Goal: Transaction & Acquisition: Book appointment/travel/reservation

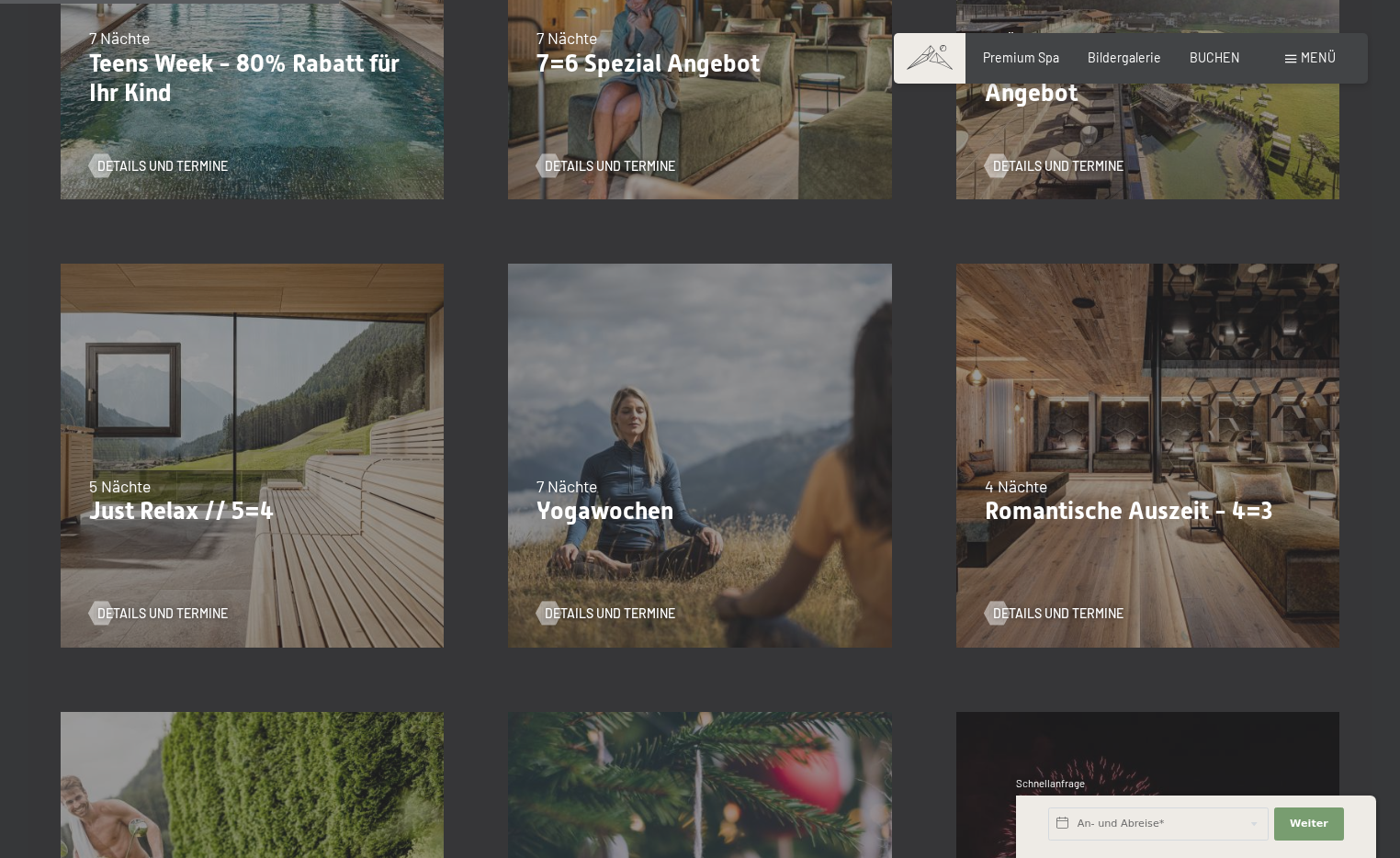
scroll to position [735, 0]
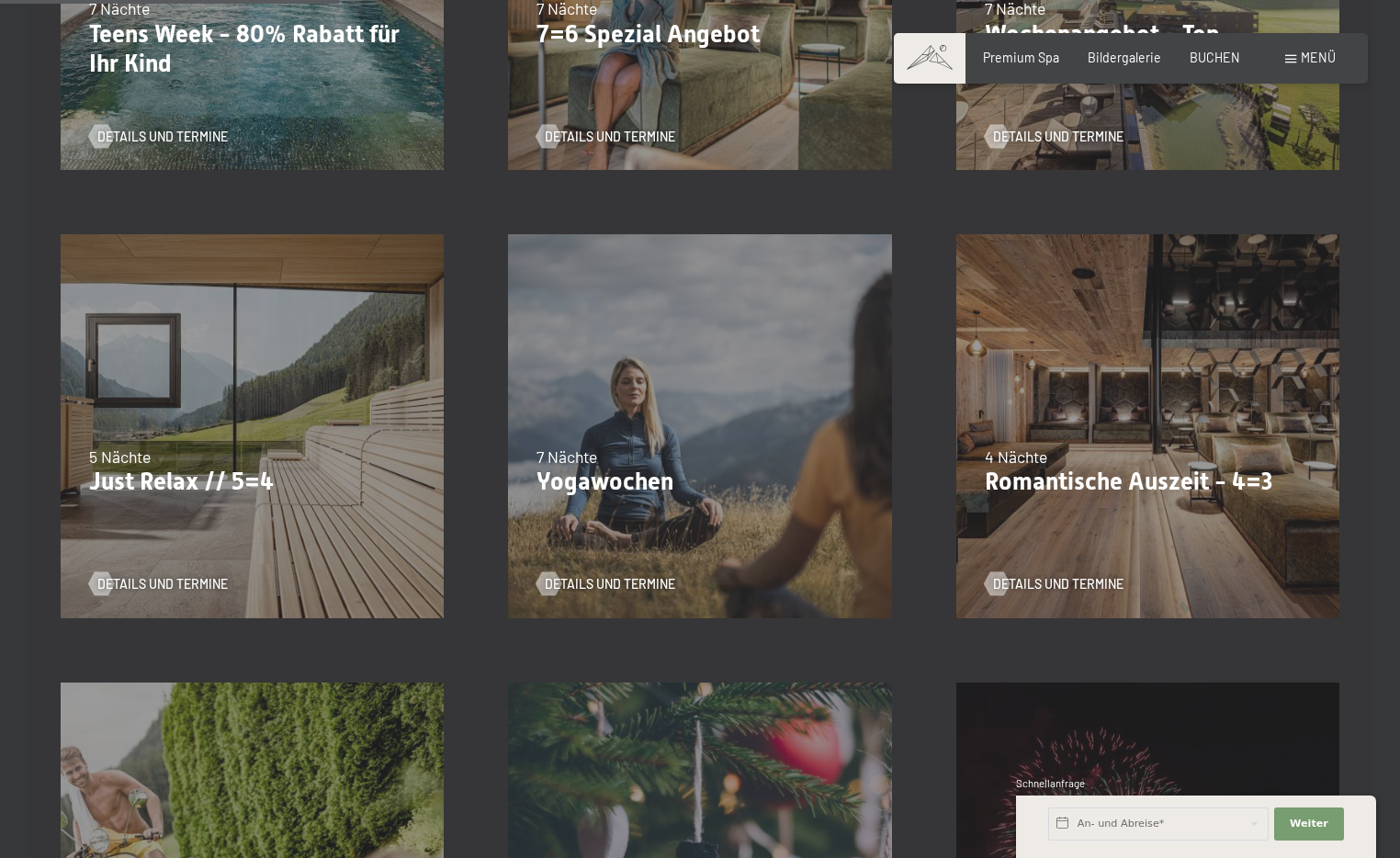
click at [335, 517] on div "26.10.–[DATE] 21.12.–[DATE] 04.01.–[DATE] 08.03.–[DATE] 08.11.–[DATE] 13.12.–[D…" at bounding box center [252, 425] width 447 height 447
click at [161, 578] on span "Details und Termine" at bounding box center [182, 584] width 131 height 18
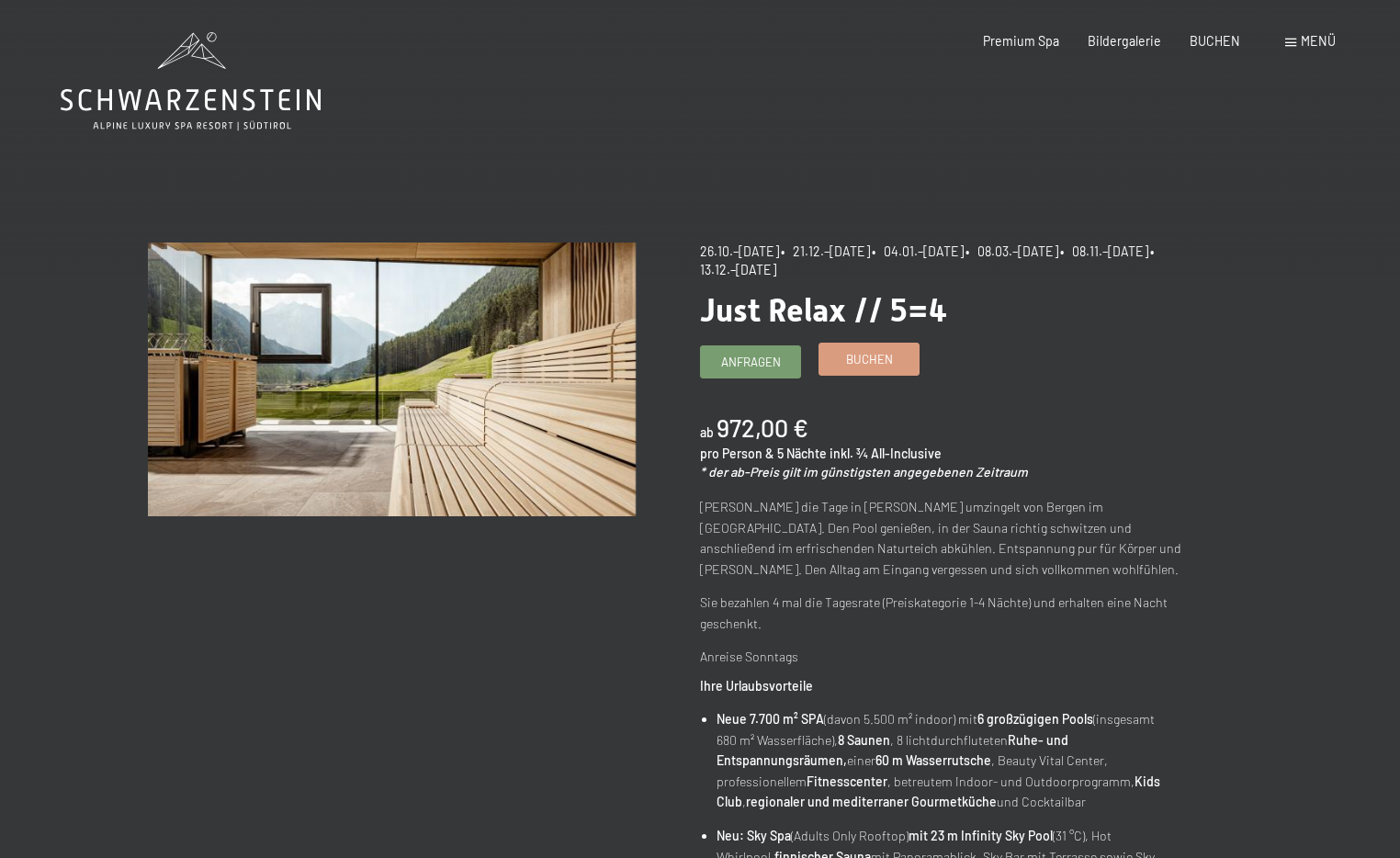
click at [874, 355] on span "Buchen" at bounding box center [869, 359] width 47 height 17
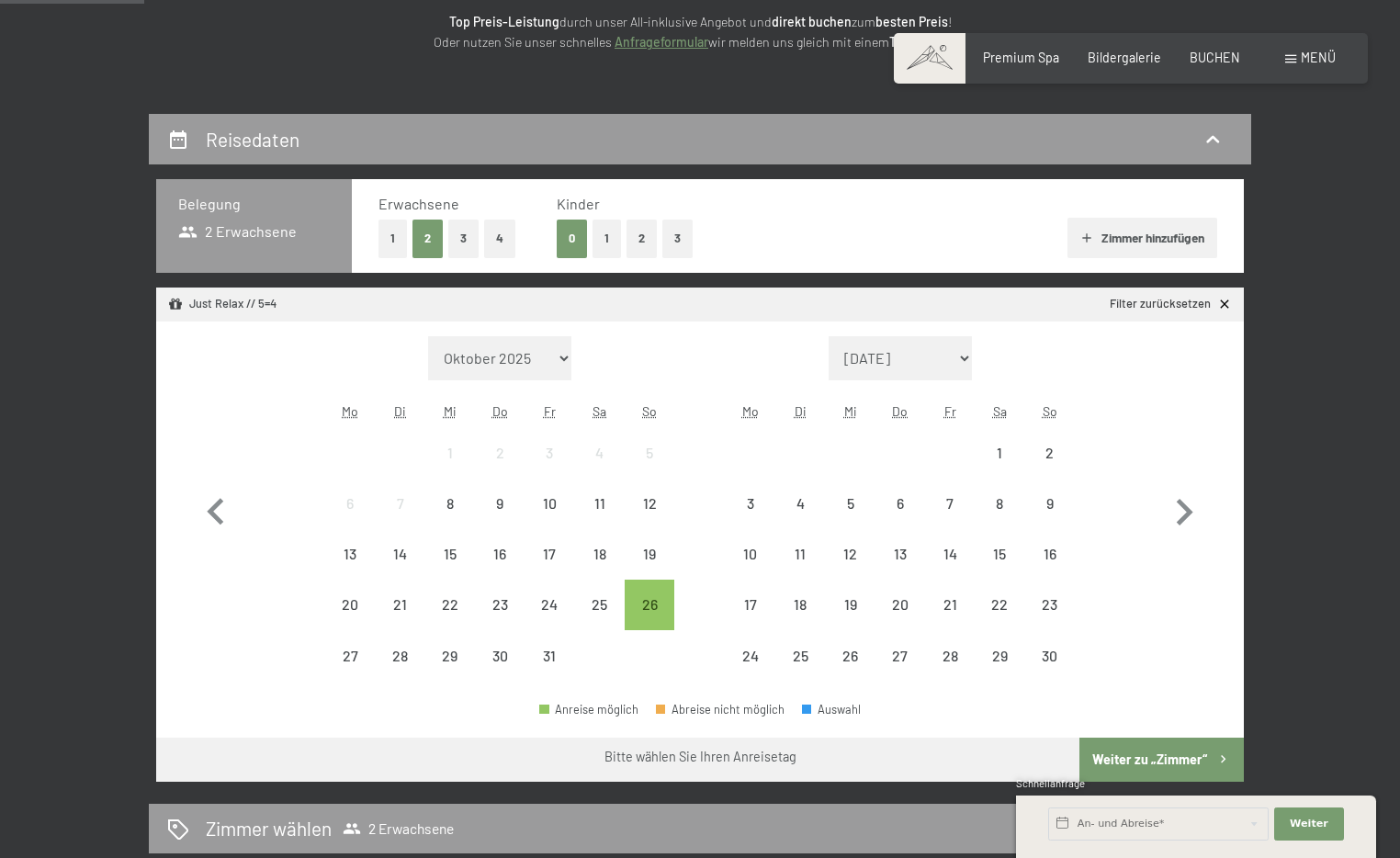
scroll to position [276, 0]
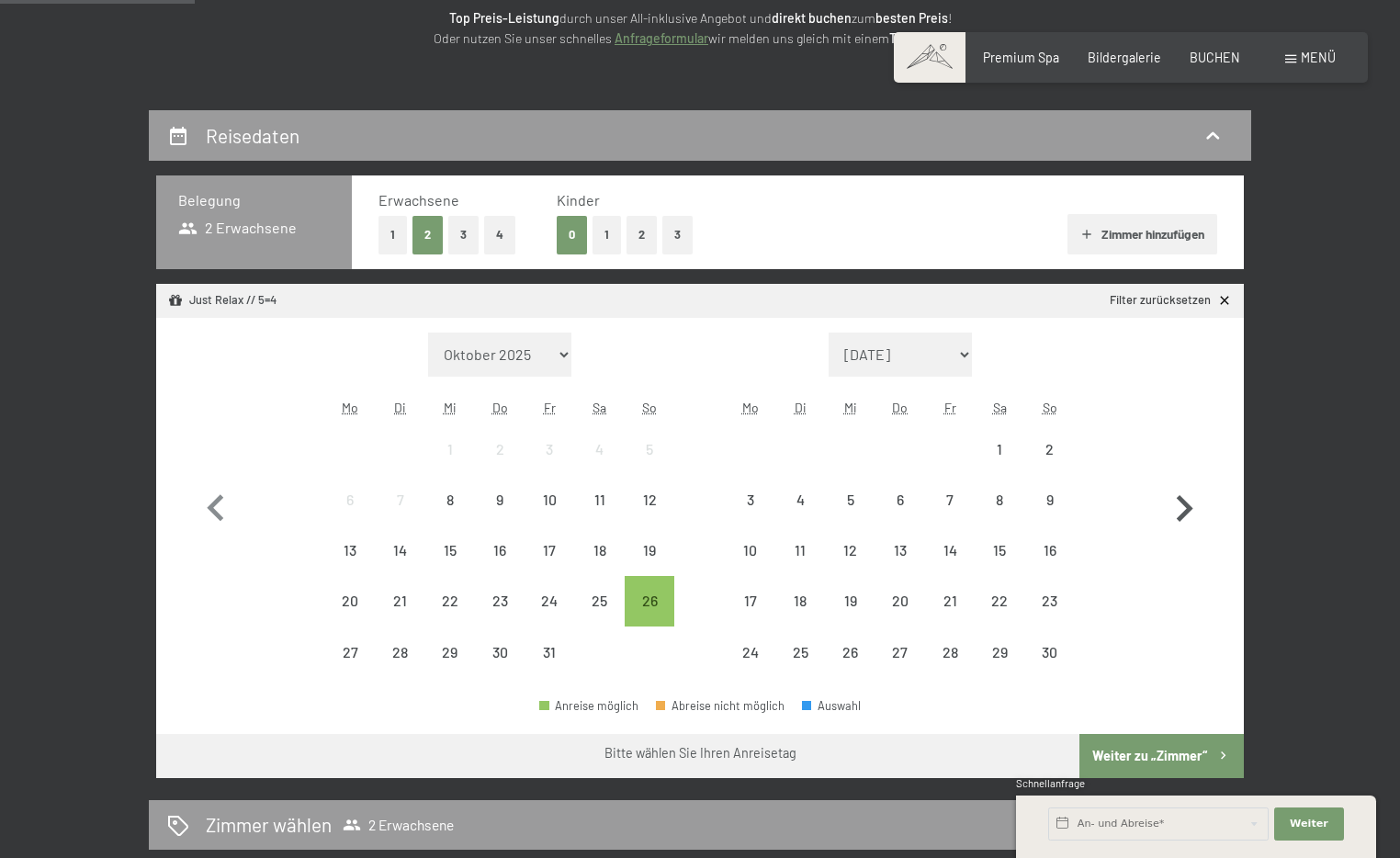
click at [1185, 495] on icon "button" at bounding box center [1184, 509] width 53 height 53
select select "[DATE]"
select select "2025-12-01"
click at [221, 509] on icon "button" at bounding box center [216, 509] width 53 height 53
click at [1174, 502] on icon "button" at bounding box center [1184, 509] width 53 height 53
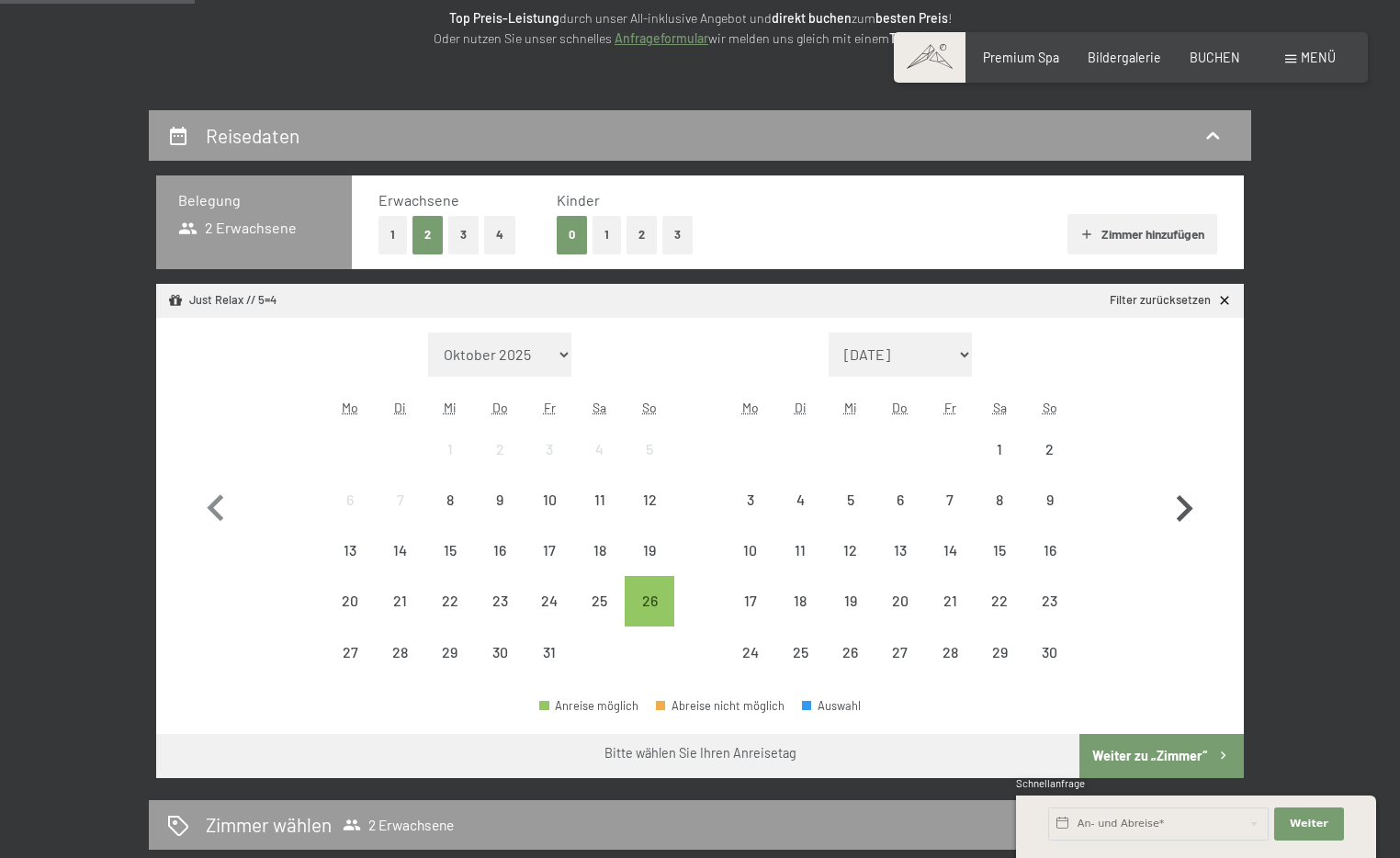
select select "2025-11-01"
select select "2025-12-01"
click at [1047, 547] on div "21" at bounding box center [1050, 566] width 46 height 46
select select "2025-11-01"
select select "2025-12-01"
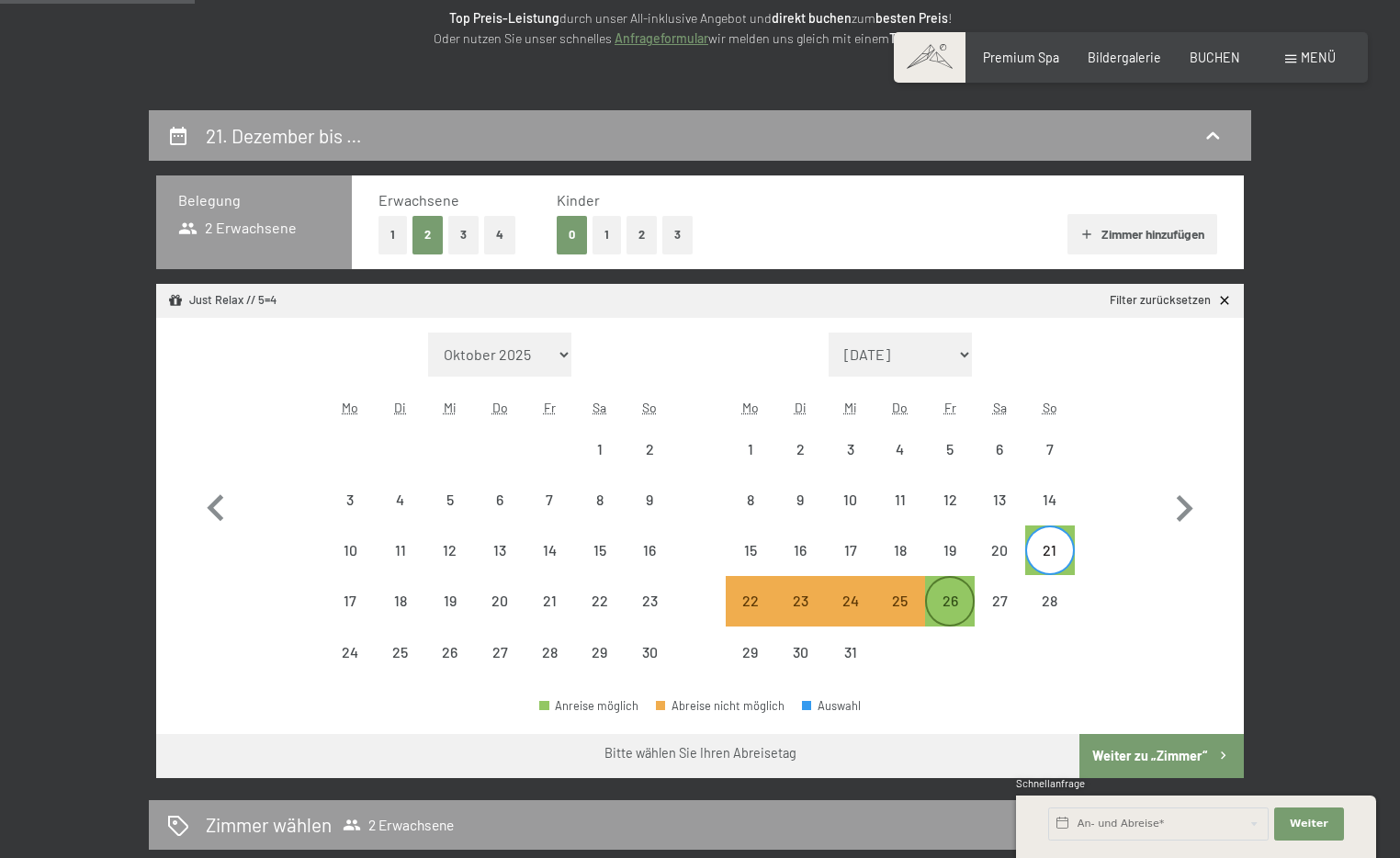
click at [942, 605] on div "26" at bounding box center [950, 617] width 46 height 46
select select "2025-11-01"
select select "2025-12-01"
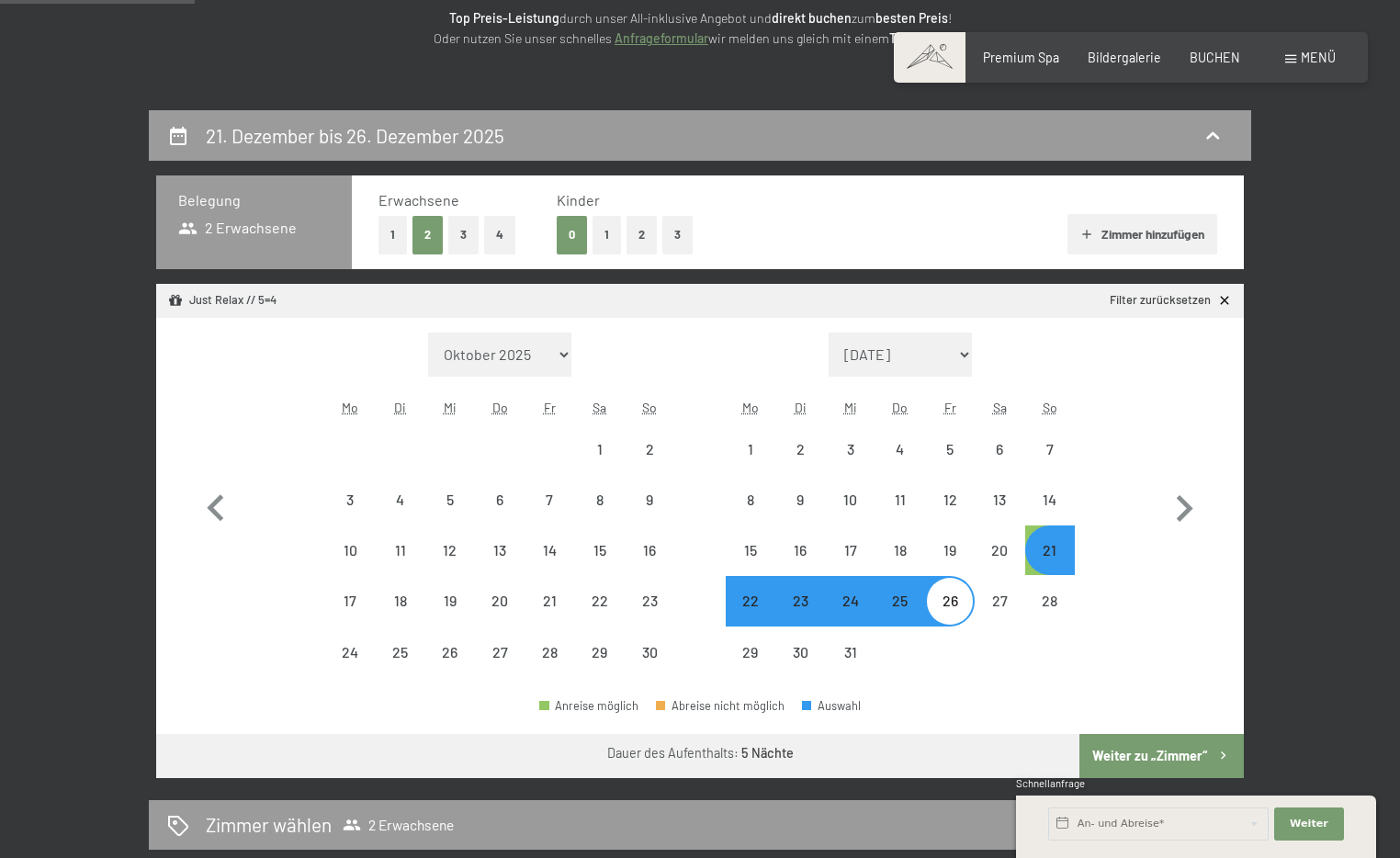
click at [1115, 743] on button "Weiter zu „Zimmer“" at bounding box center [1161, 756] width 164 height 44
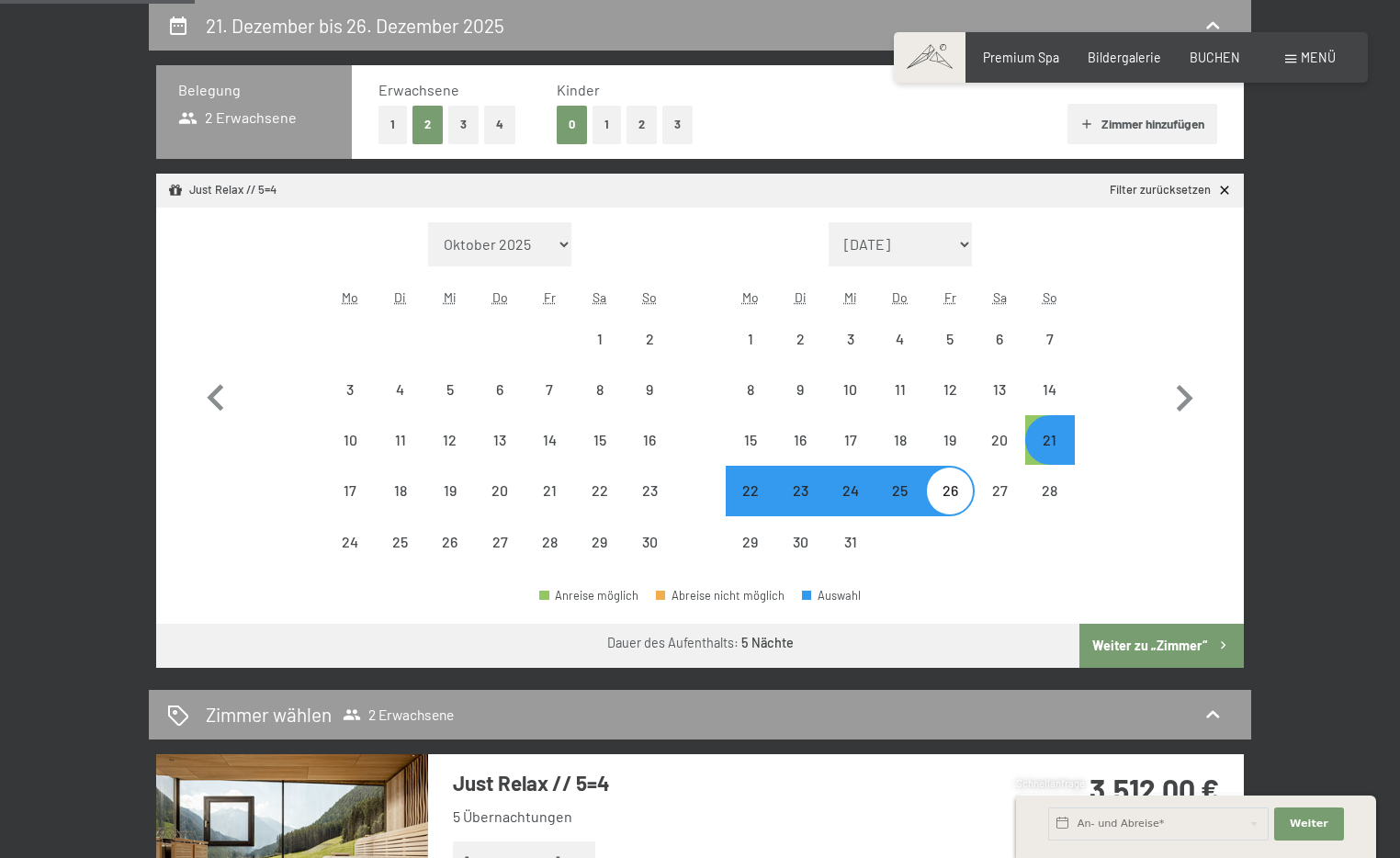
select select "2025-11-01"
select select "2025-12-01"
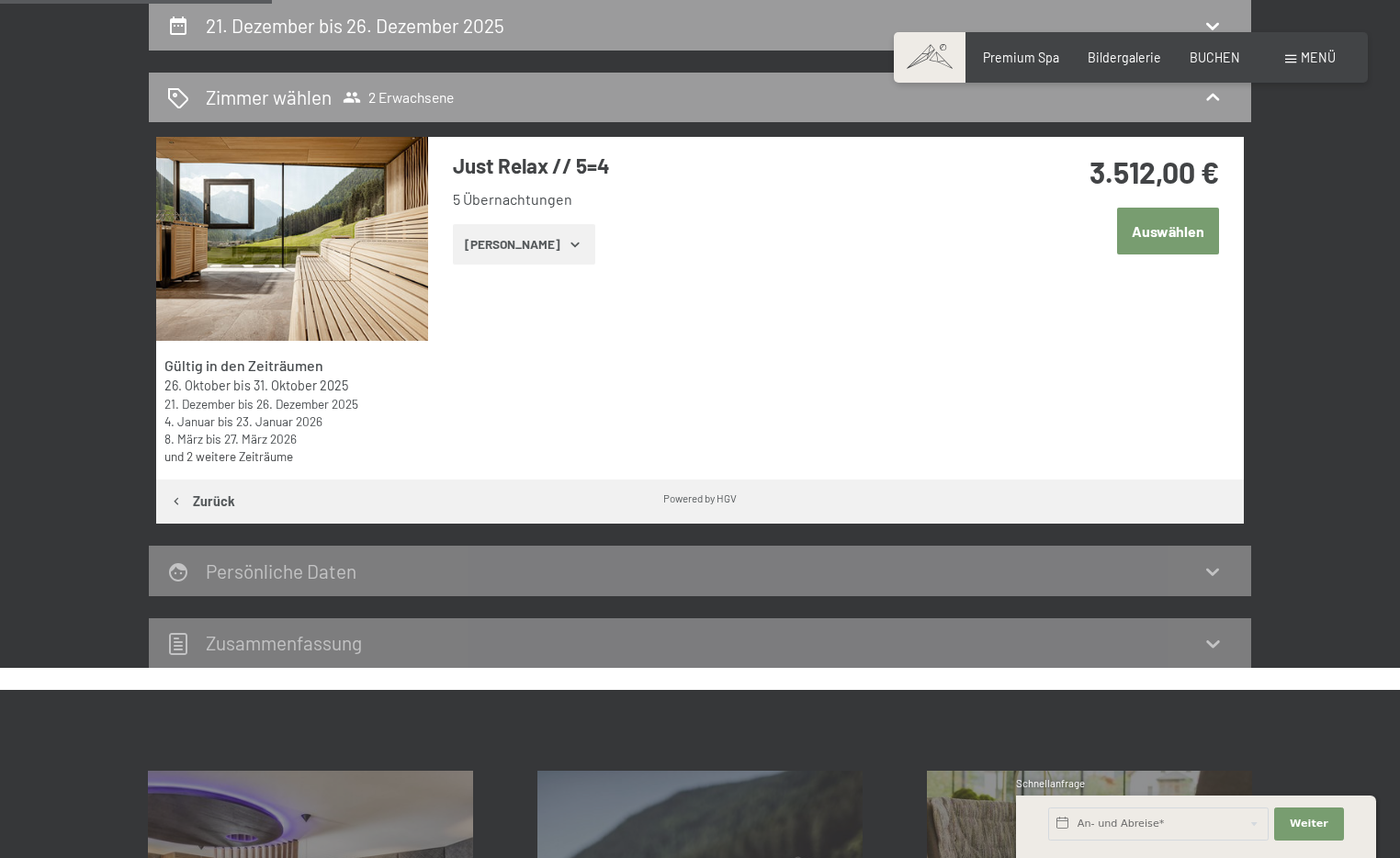
click at [568, 247] on icon "button" at bounding box center [575, 244] width 15 height 15
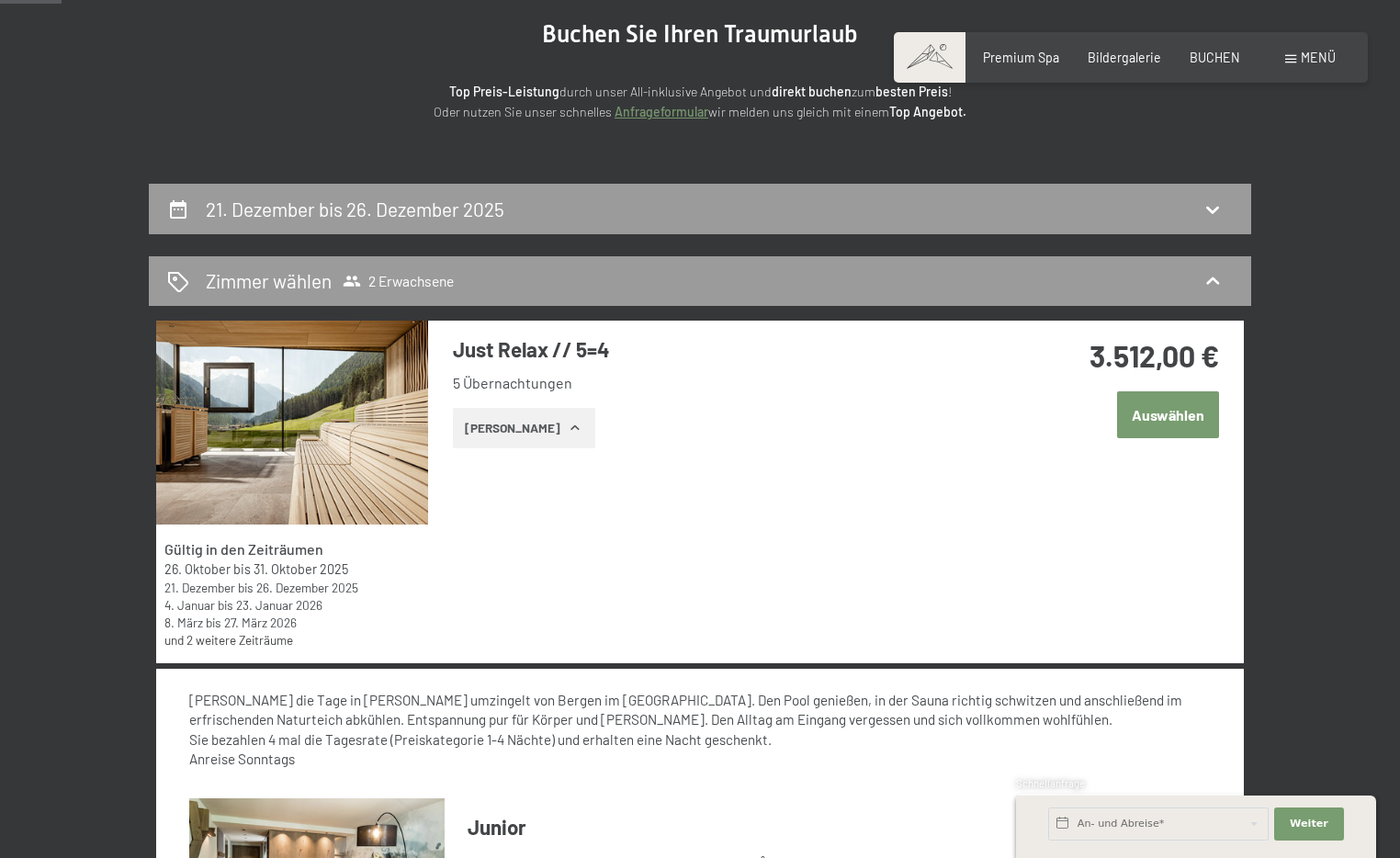
scroll to position [0, 0]
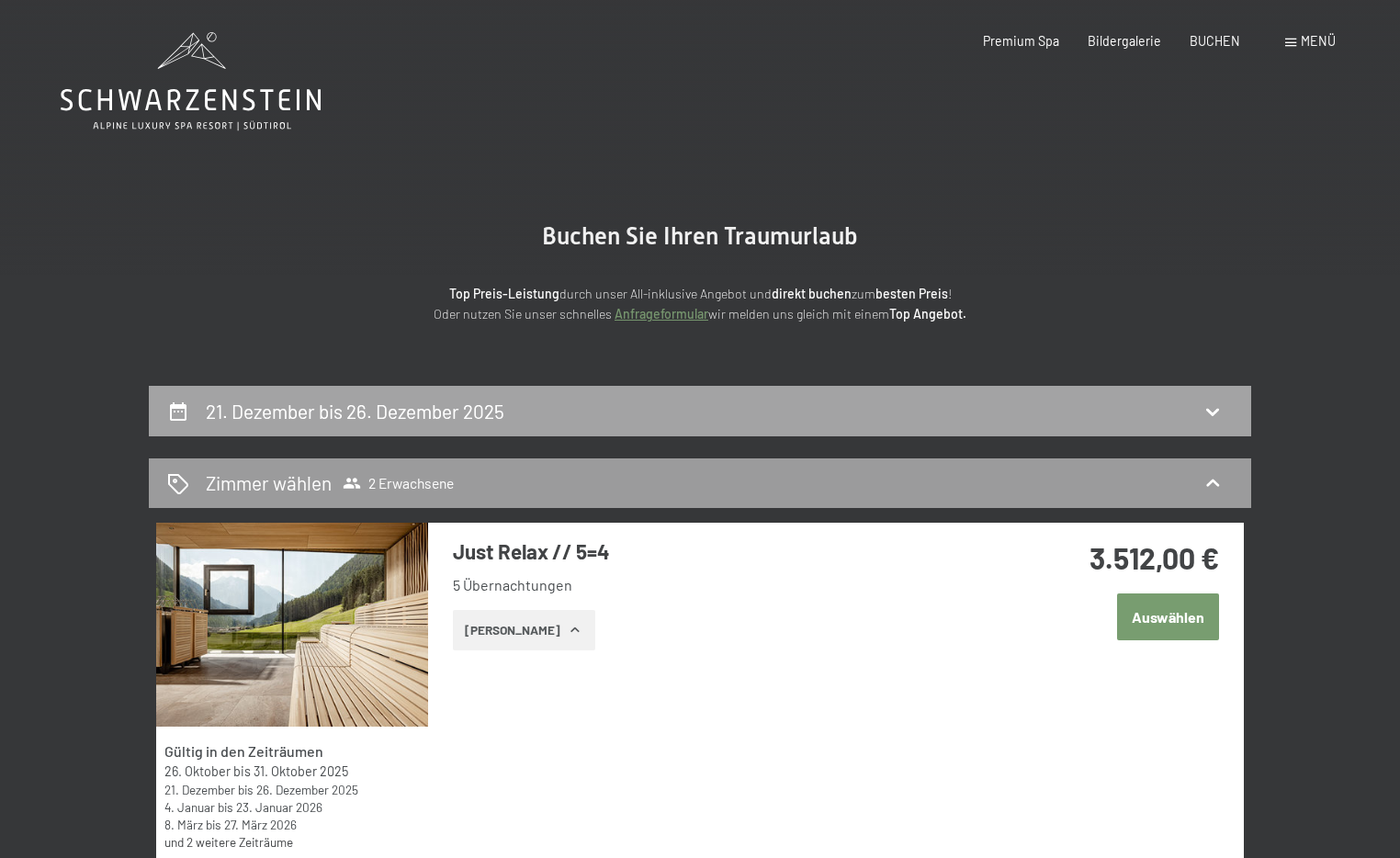
click at [412, 421] on h2 "21. Dezember bis 26. Dezember 2025" at bounding box center [355, 410] width 299 height 23
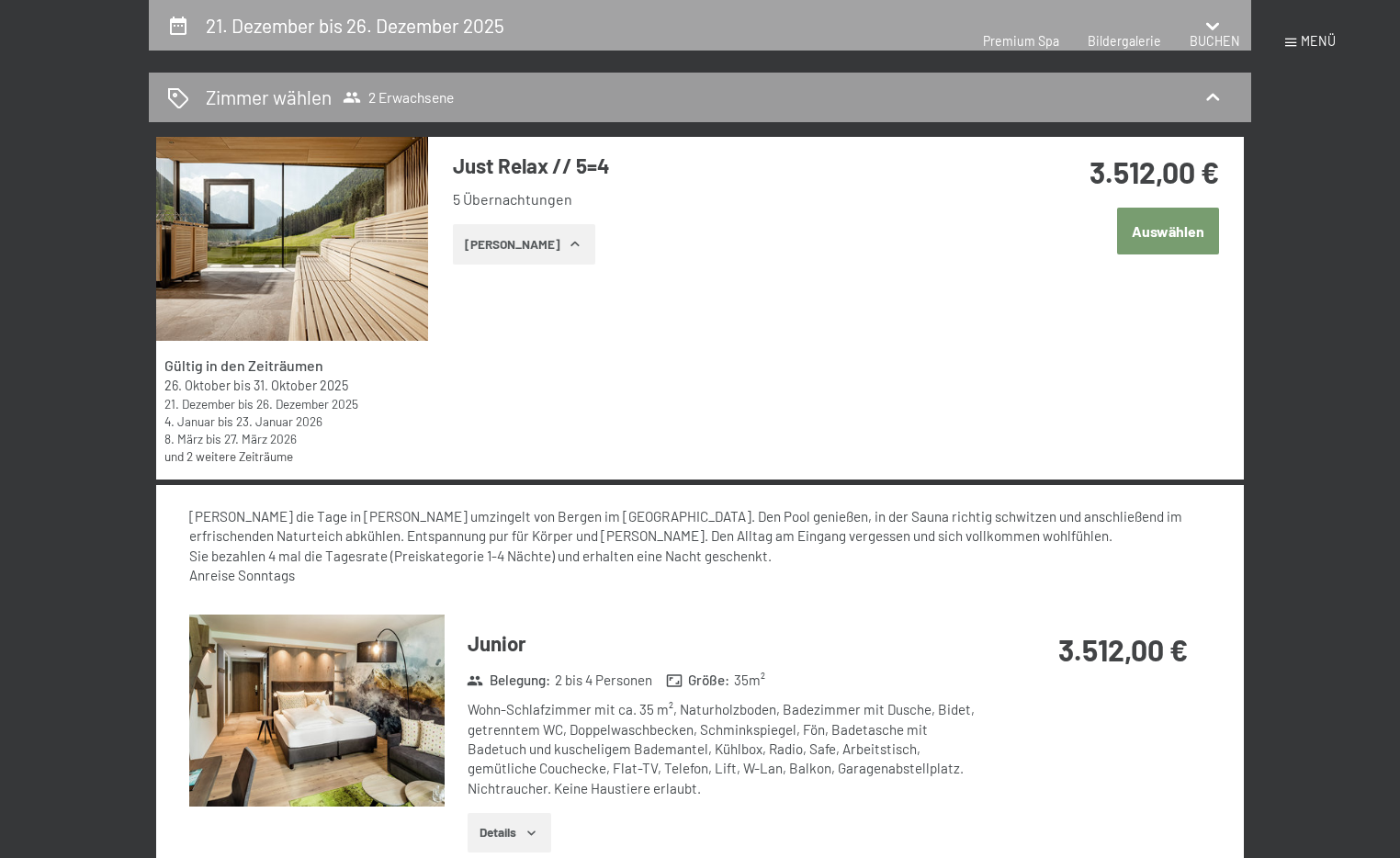
select select "2025-11-01"
select select "2025-12-01"
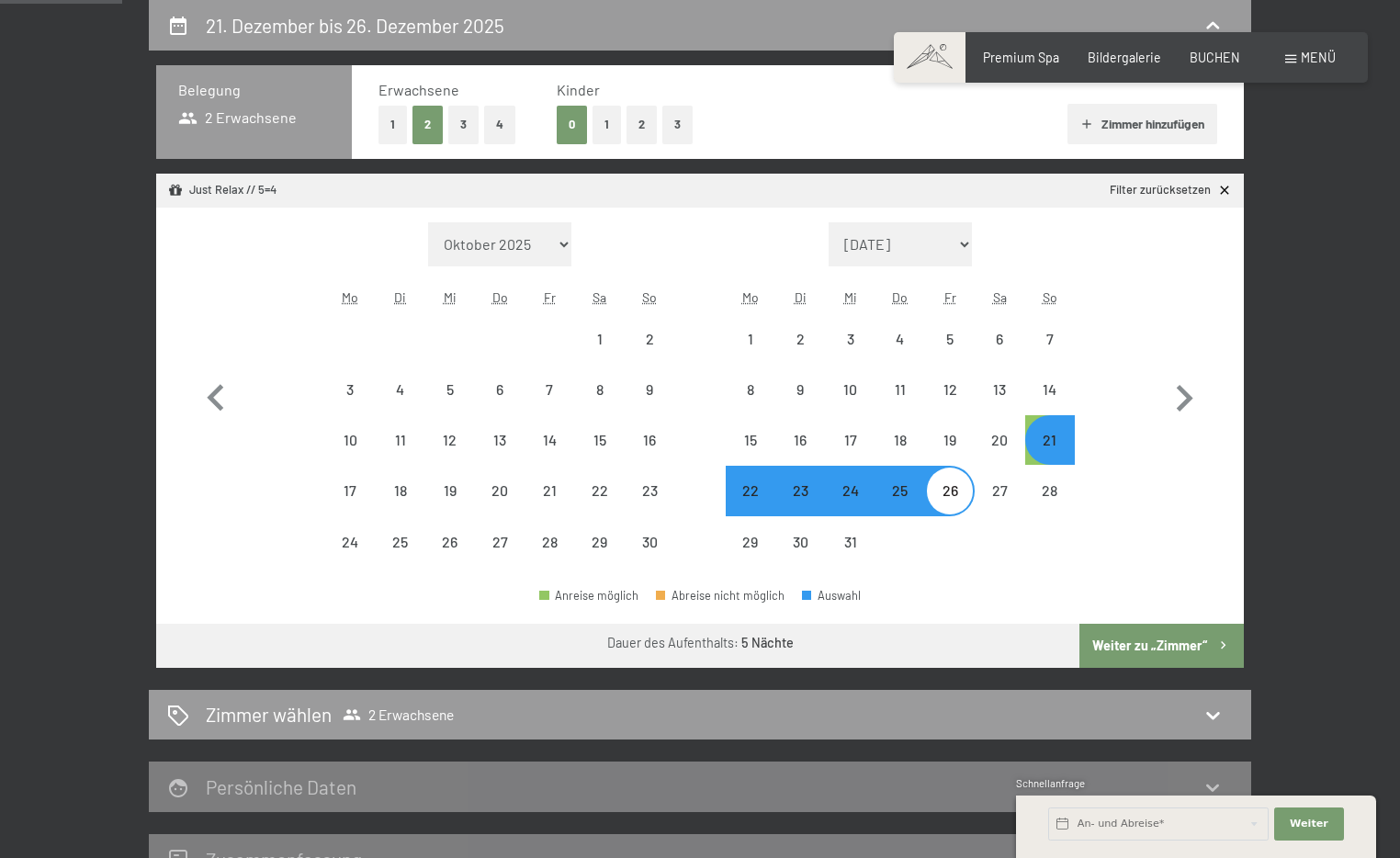
click at [959, 494] on div "26" at bounding box center [950, 506] width 46 height 46
select select "2025-11-01"
select select "2025-12-01"
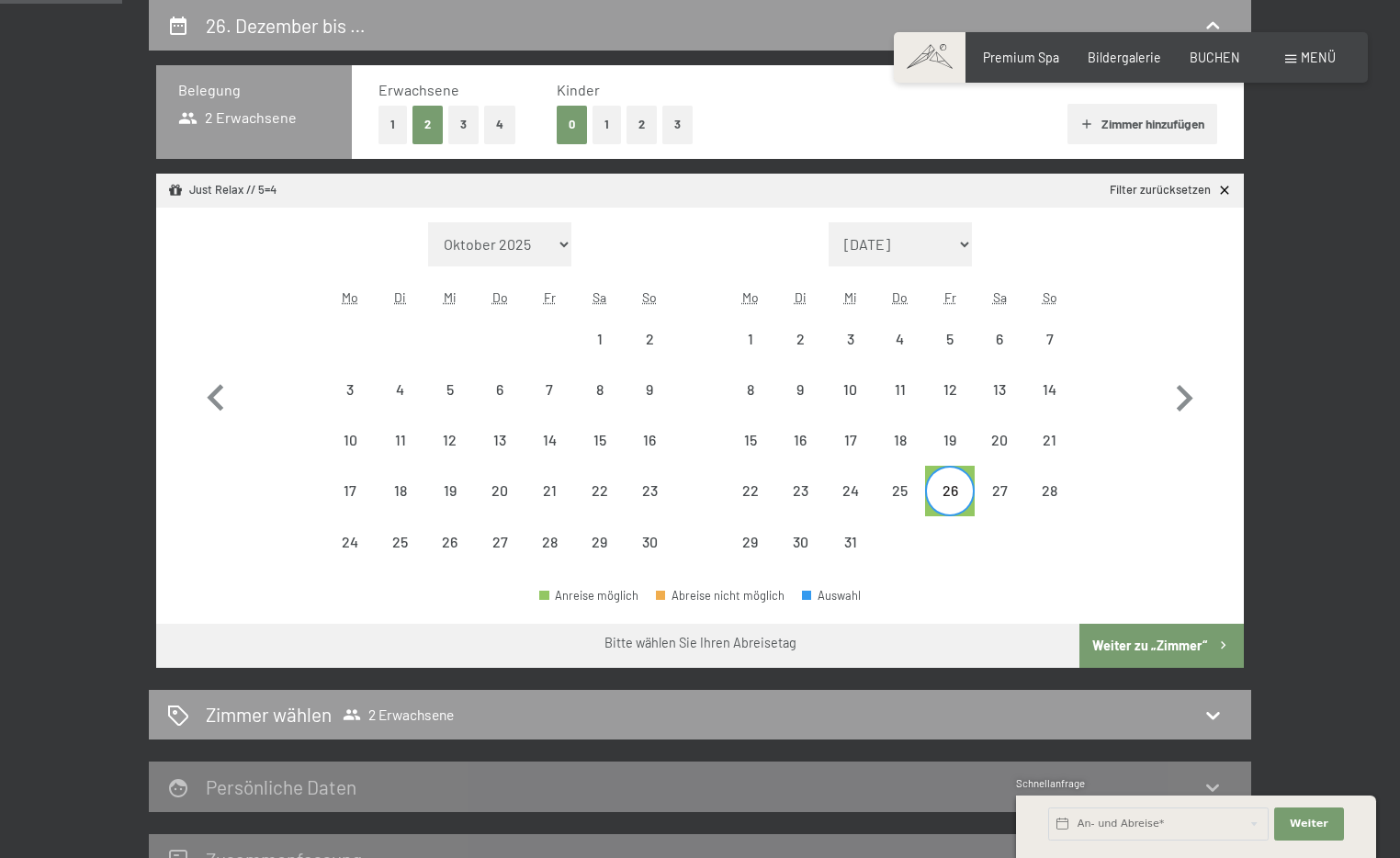
click at [962, 504] on div "26" at bounding box center [950, 506] width 46 height 46
select select "2025-11-01"
select select "2025-12-01"
click at [210, 391] on icon "button" at bounding box center [216, 399] width 53 height 53
click at [643, 502] on div "26" at bounding box center [650, 506] width 46 height 46
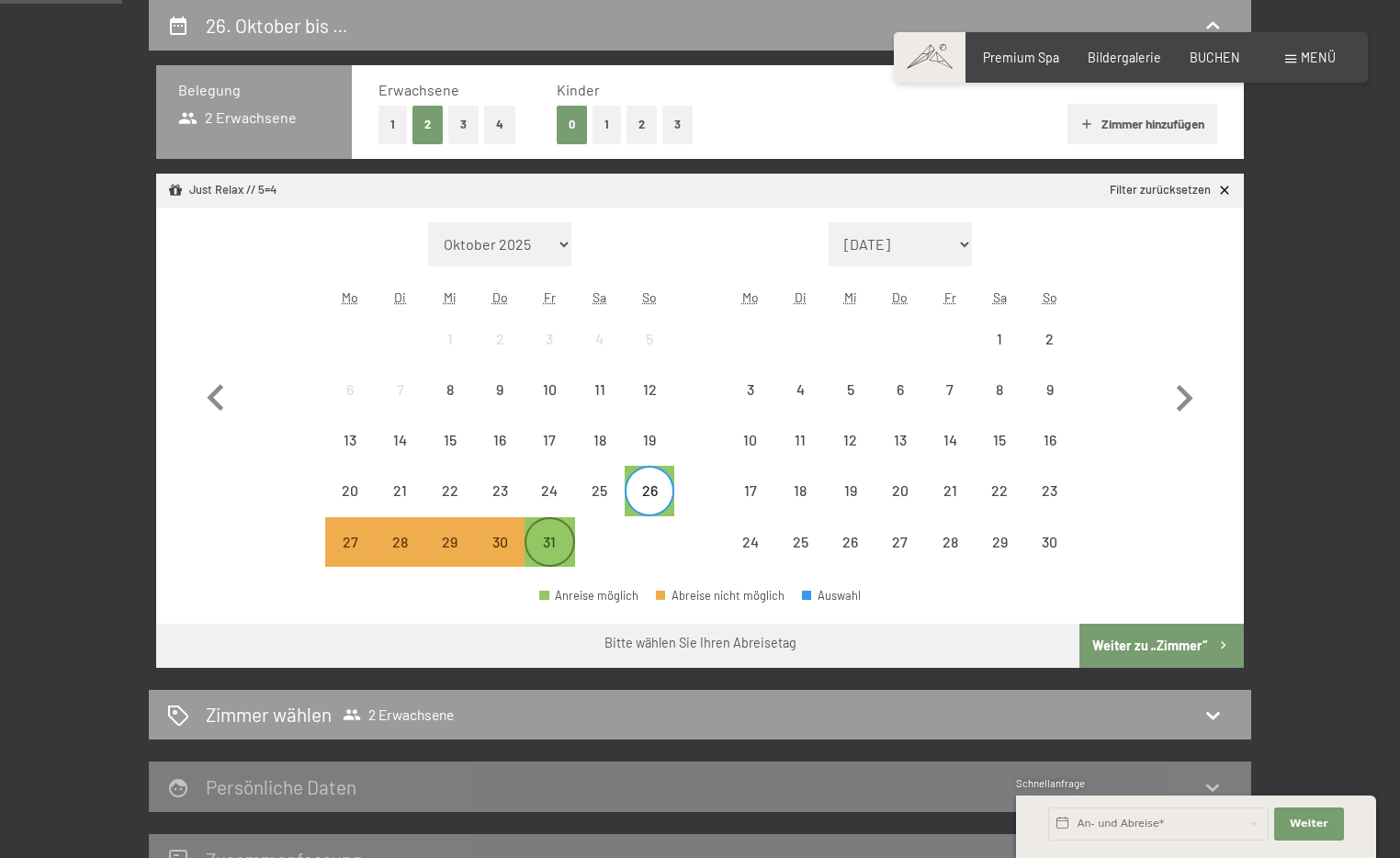
click at [556, 558] on div "31" at bounding box center [549, 558] width 46 height 46
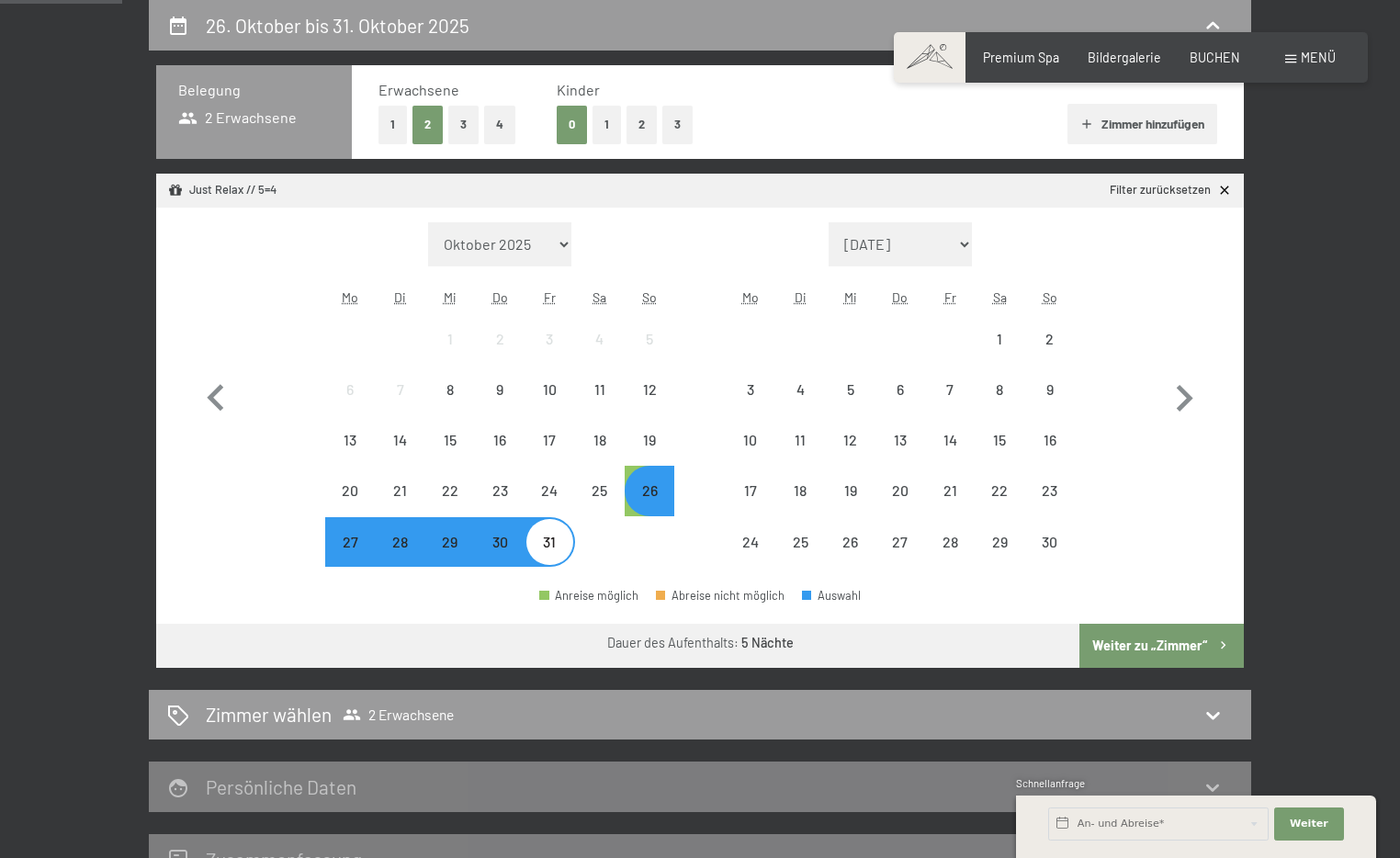
click at [1123, 652] on button "Weiter zu „Zimmer“" at bounding box center [1161, 646] width 164 height 44
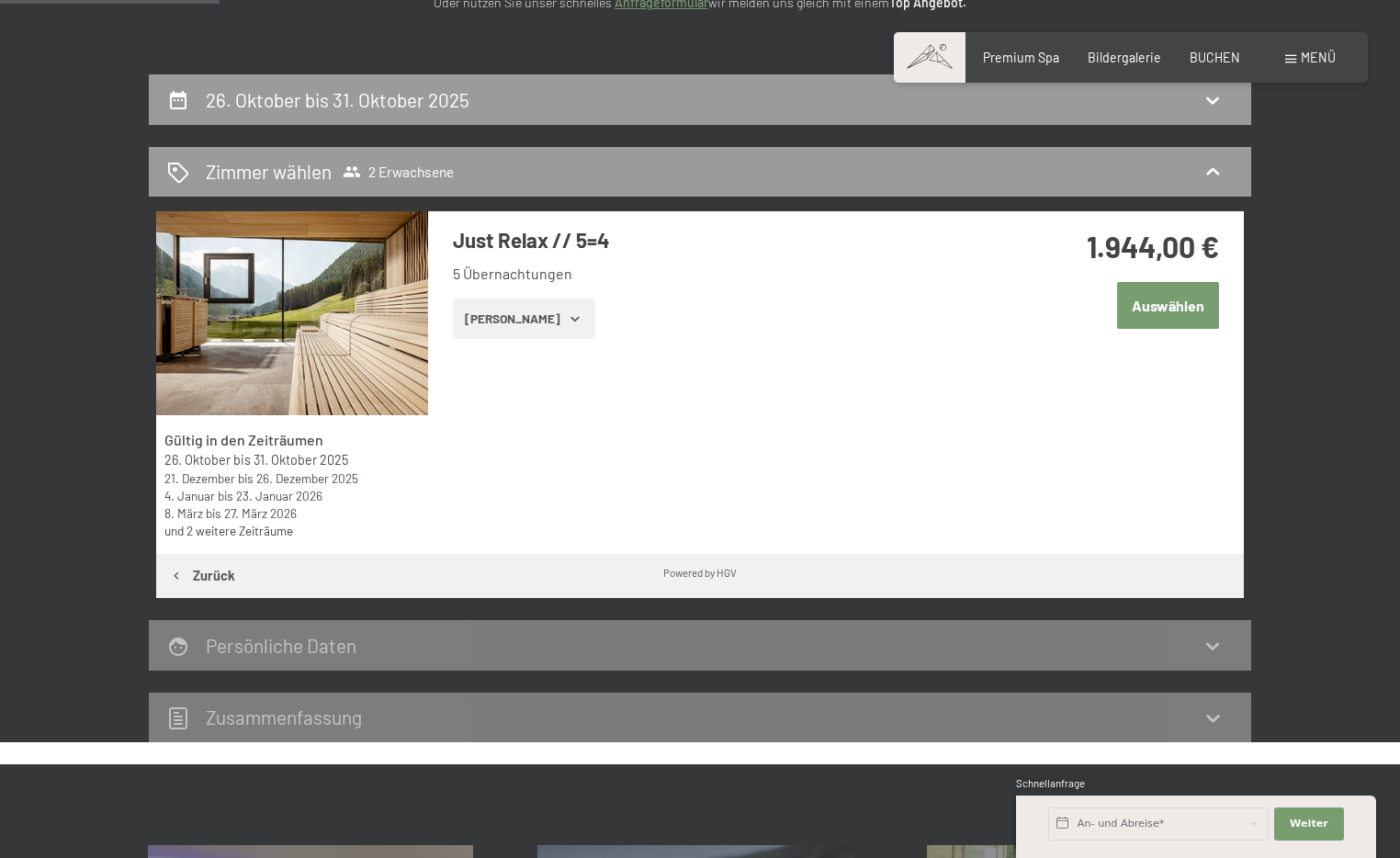
scroll to position [202, 0]
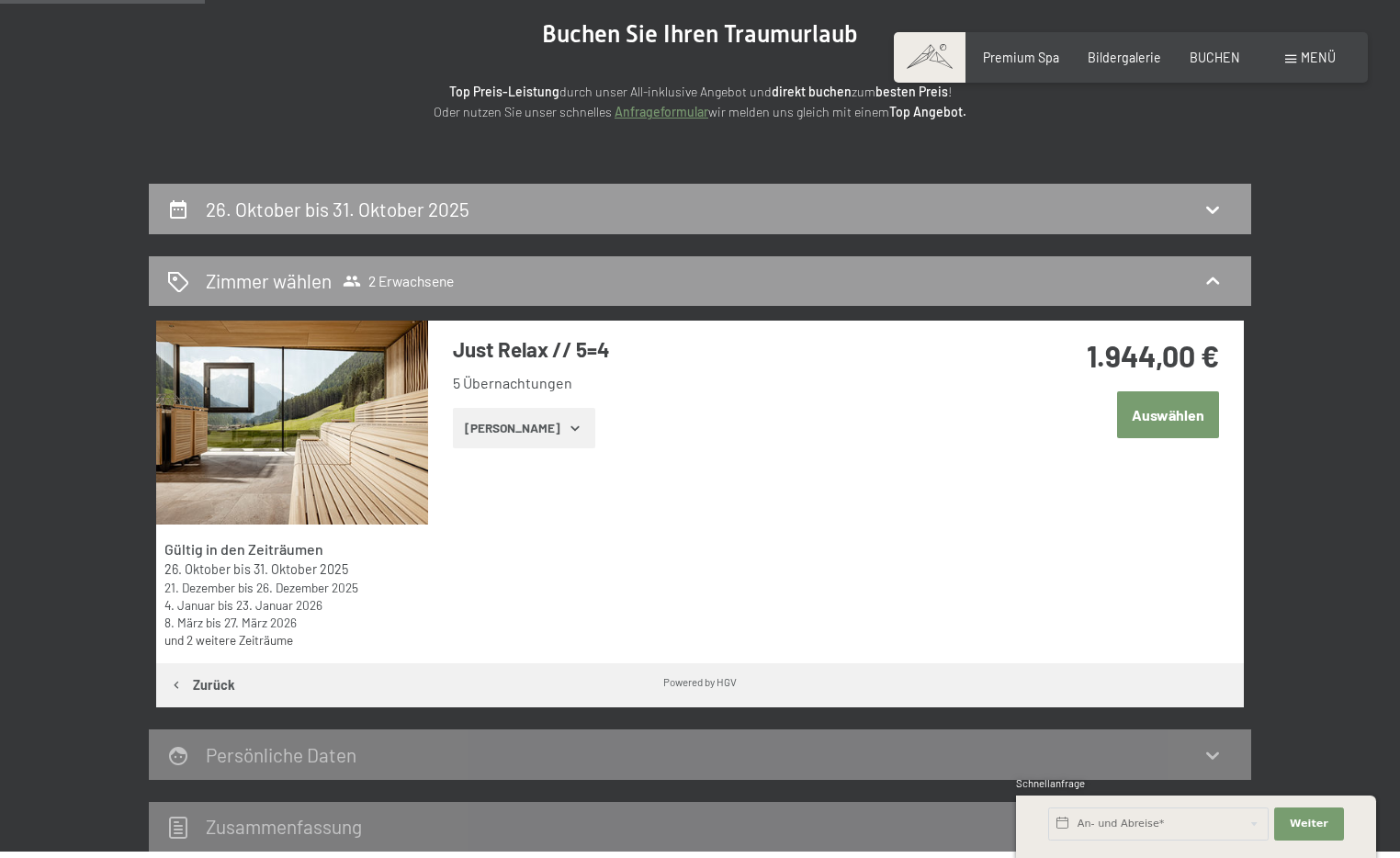
click at [1167, 415] on button "Auswählen" at bounding box center [1168, 415] width 102 height 47
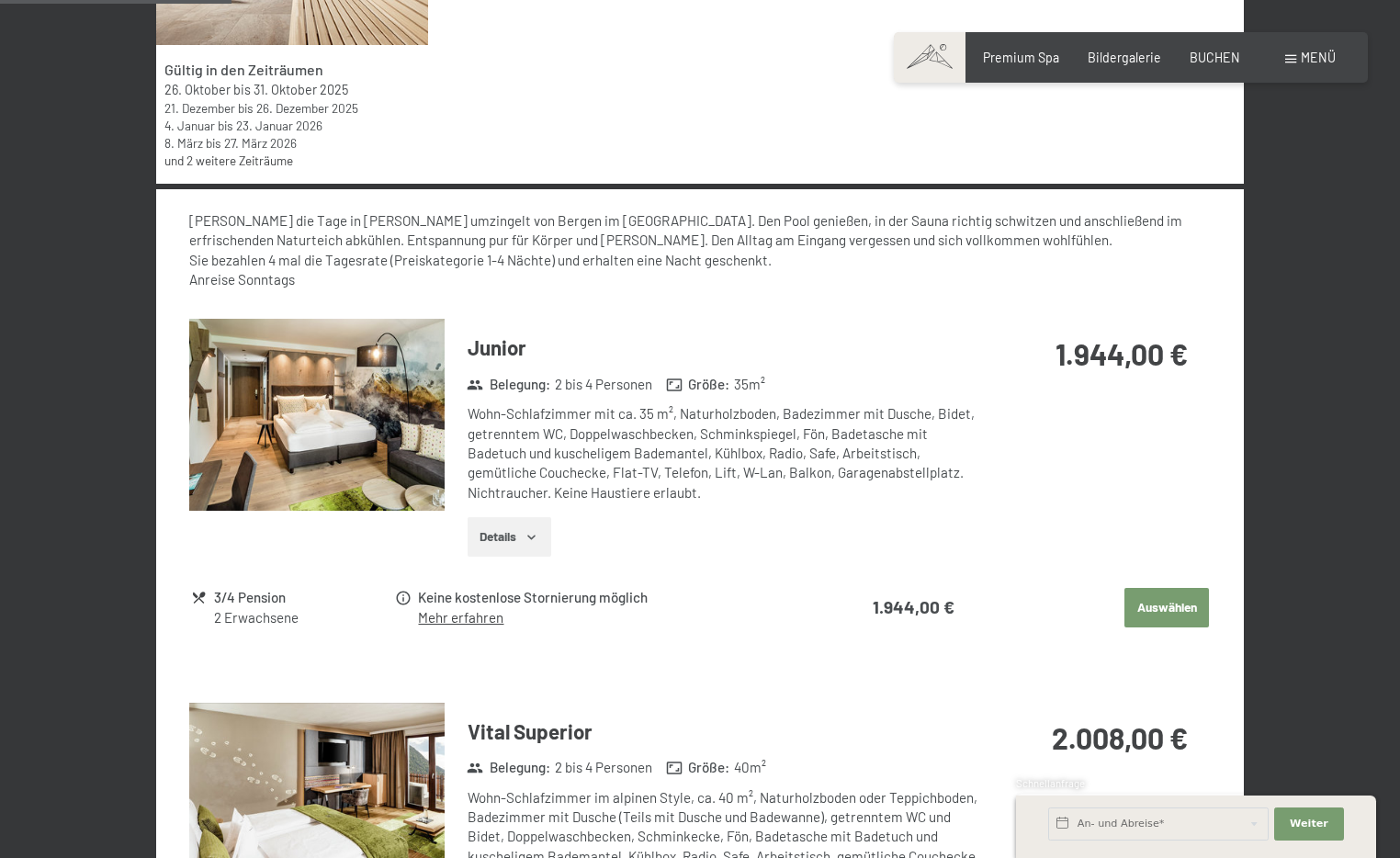
scroll to position [314, 0]
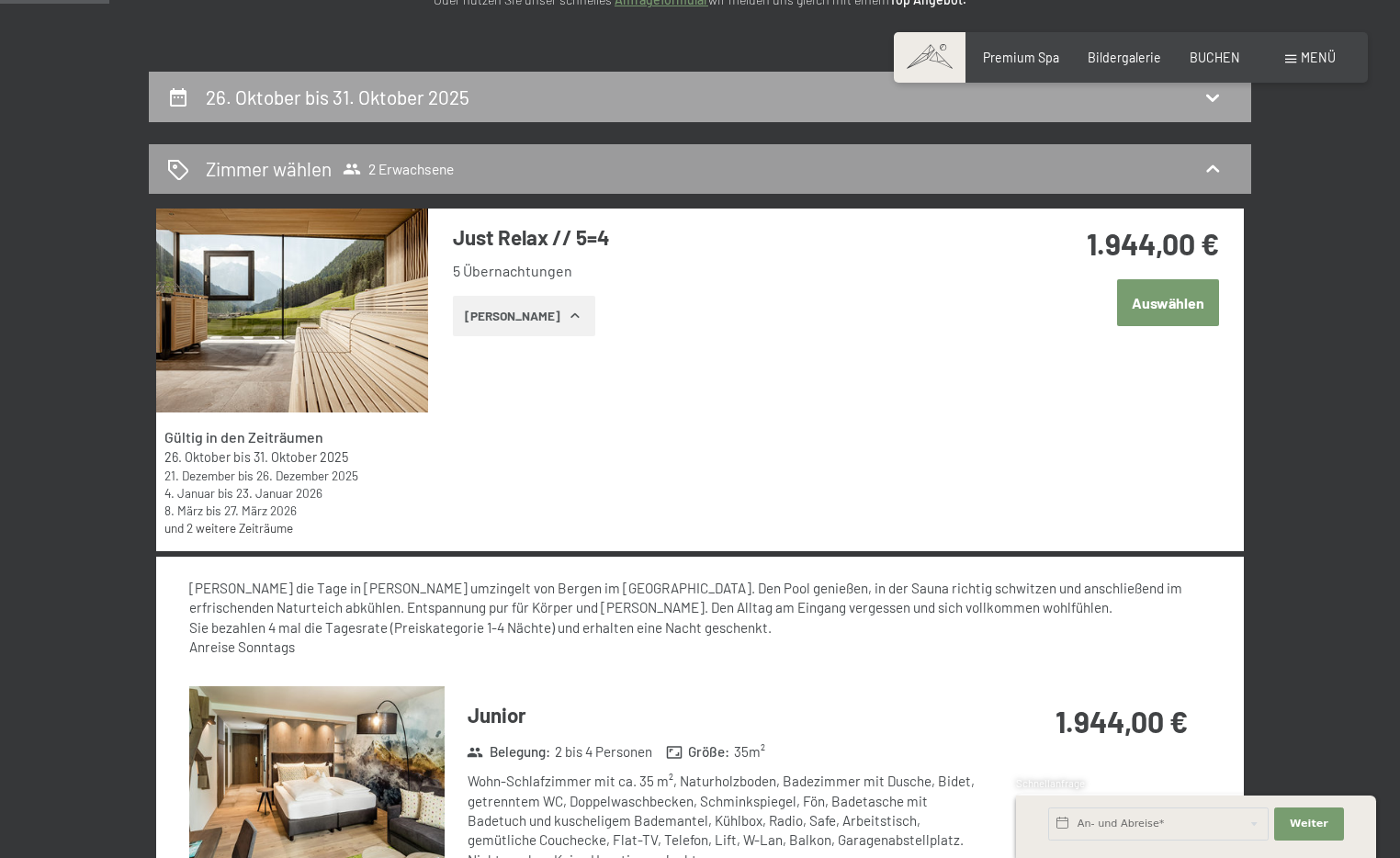
click at [275, 102] on h2 "26. Oktober bis 31. Oktober 2025" at bounding box center [337, 97] width 264 height 23
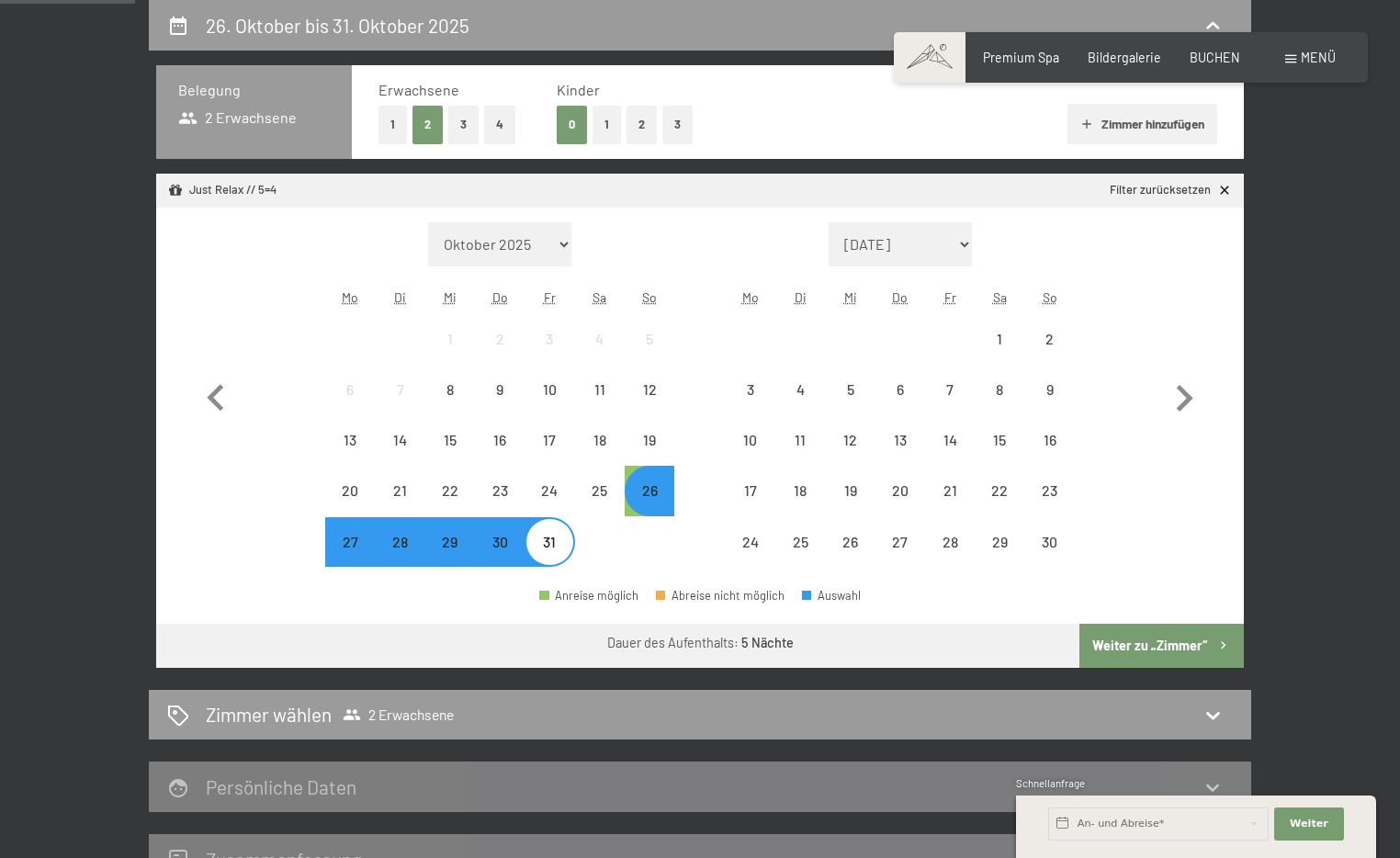
click at [546, 540] on div "31" at bounding box center [549, 558] width 46 height 46
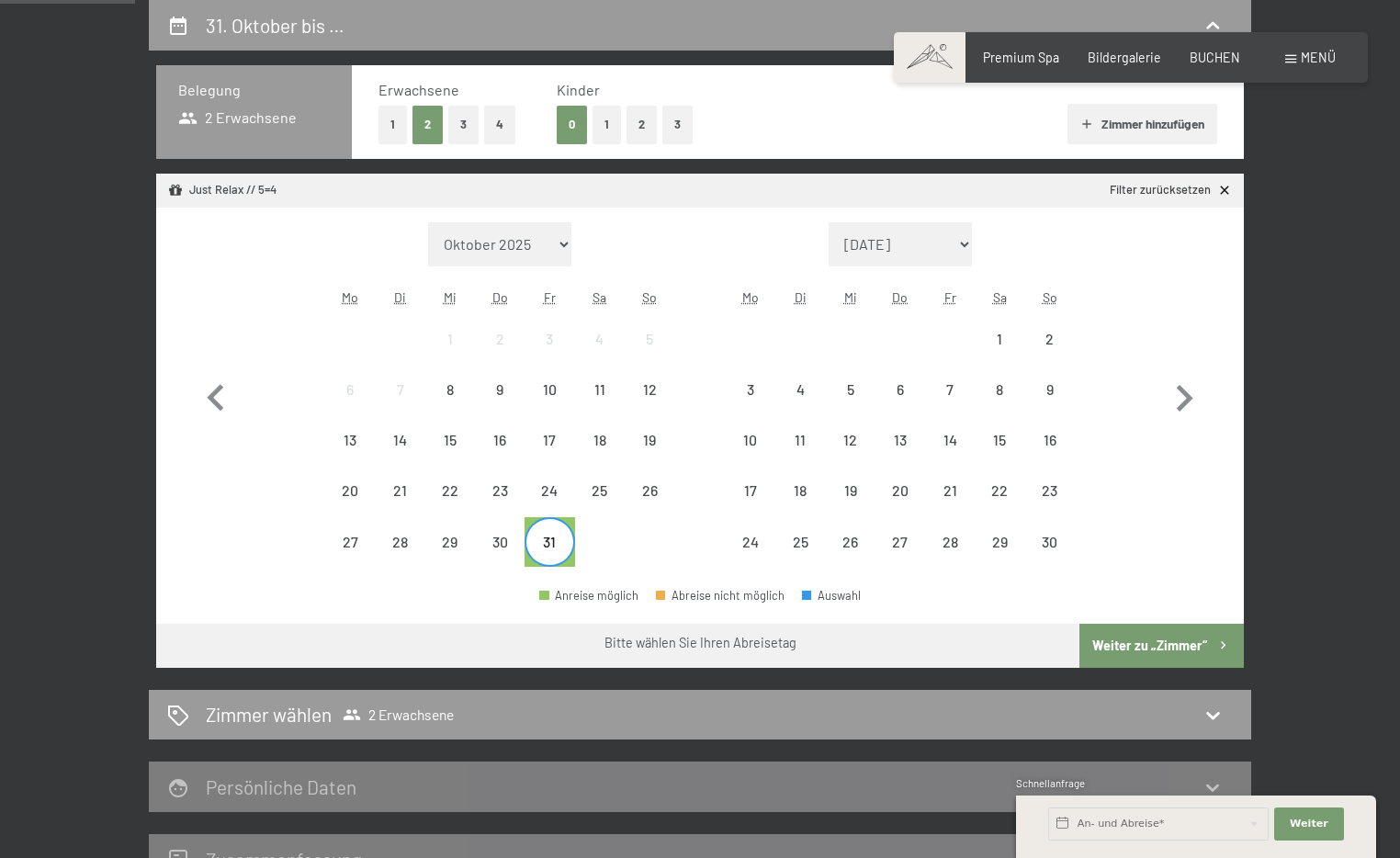
click at [548, 547] on div "31" at bounding box center [549, 558] width 46 height 46
click at [1175, 398] on icon "button" at bounding box center [1184, 399] width 53 height 53
select select "2025-11-01"
select select "2025-12-01"
click at [1175, 398] on icon "button" at bounding box center [1184, 399] width 53 height 53
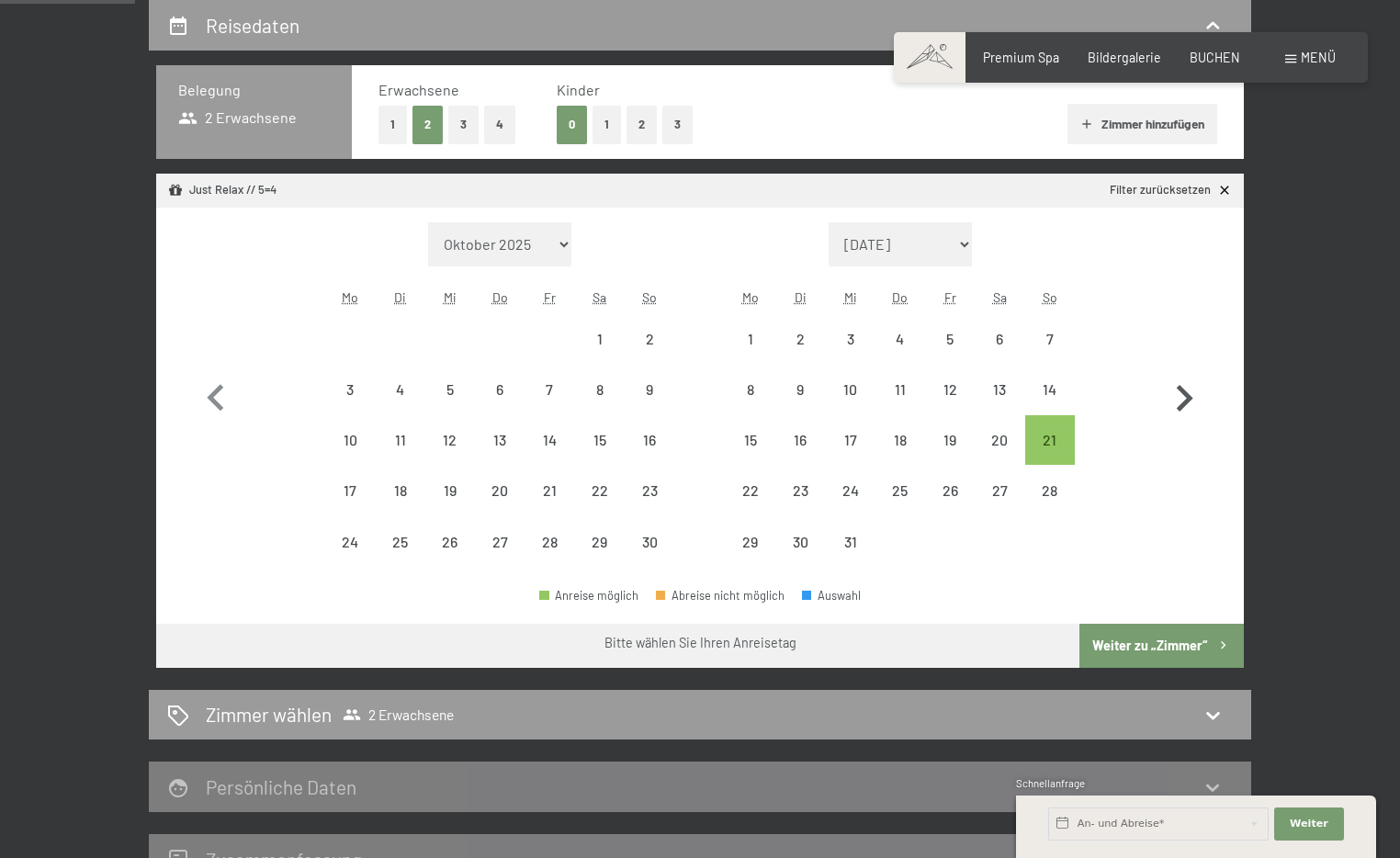
select select "2025-12-01"
select select "2026-01-01"
select select "2025-12-01"
select select "2026-01-01"
click at [1049, 347] on div "4" at bounding box center [1050, 355] width 46 height 46
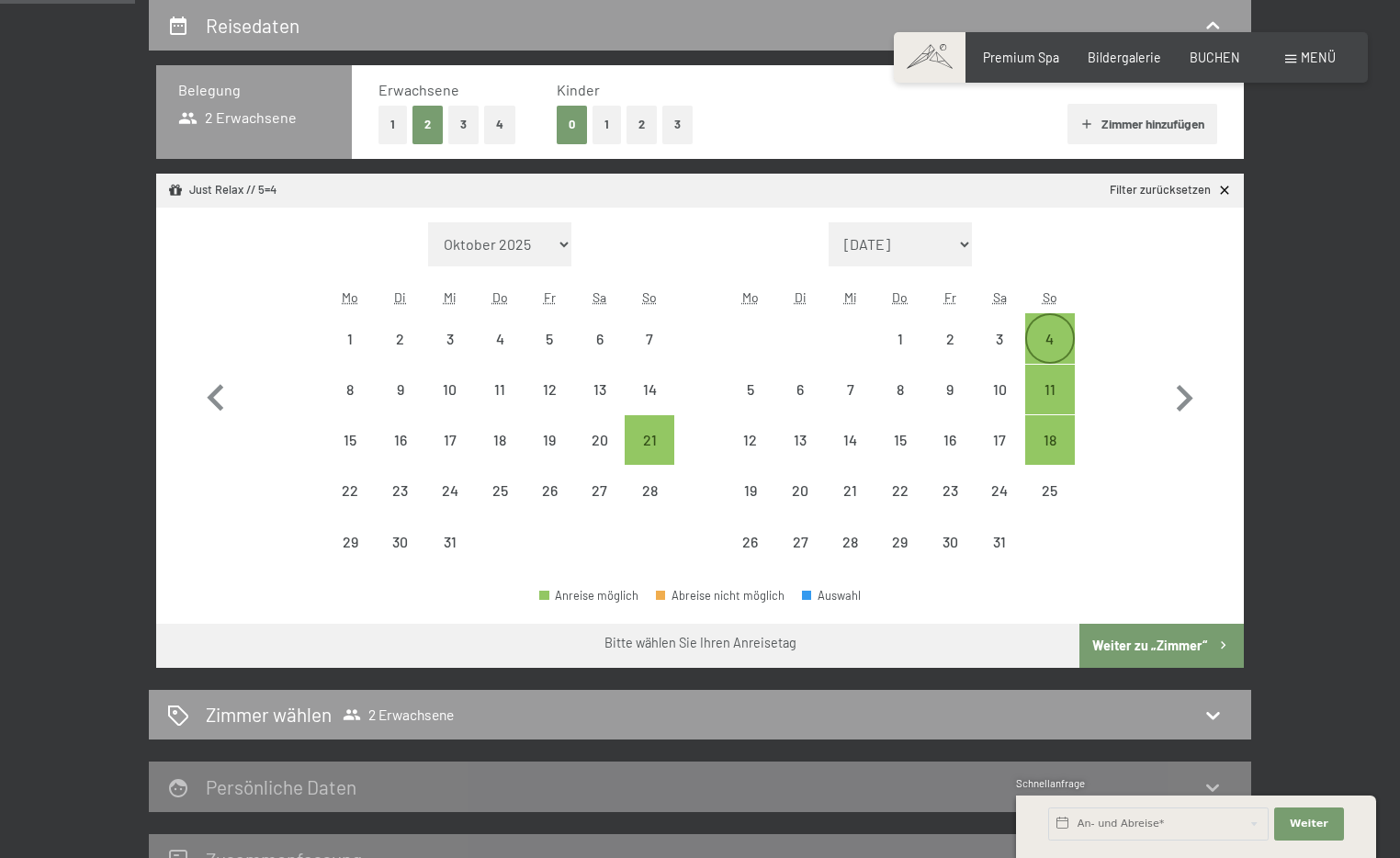
select select "2025-12-01"
select select "2026-01-01"
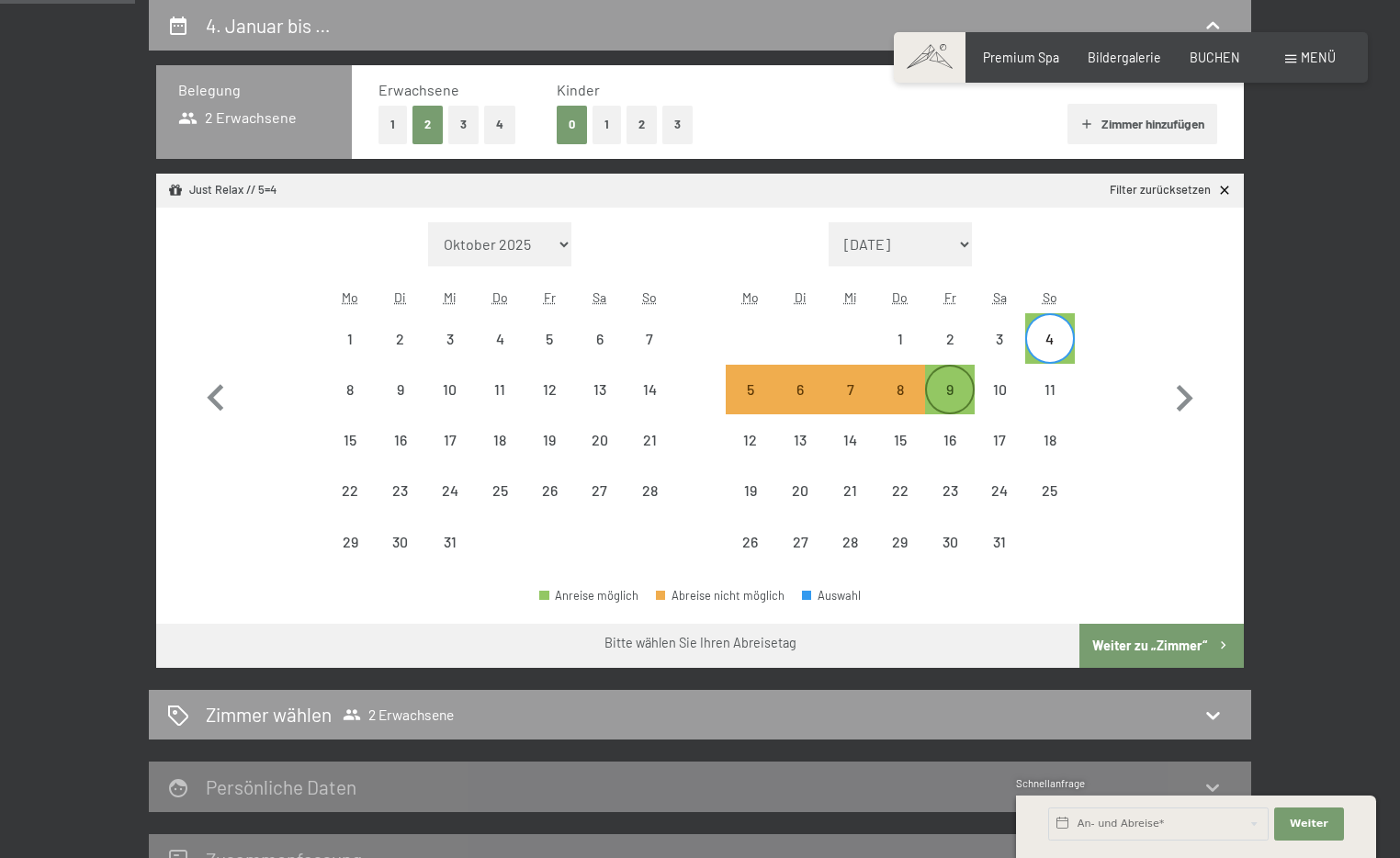
click at [937, 399] on div "9" at bounding box center [950, 405] width 46 height 46
select select "2025-12-01"
select select "2026-01-01"
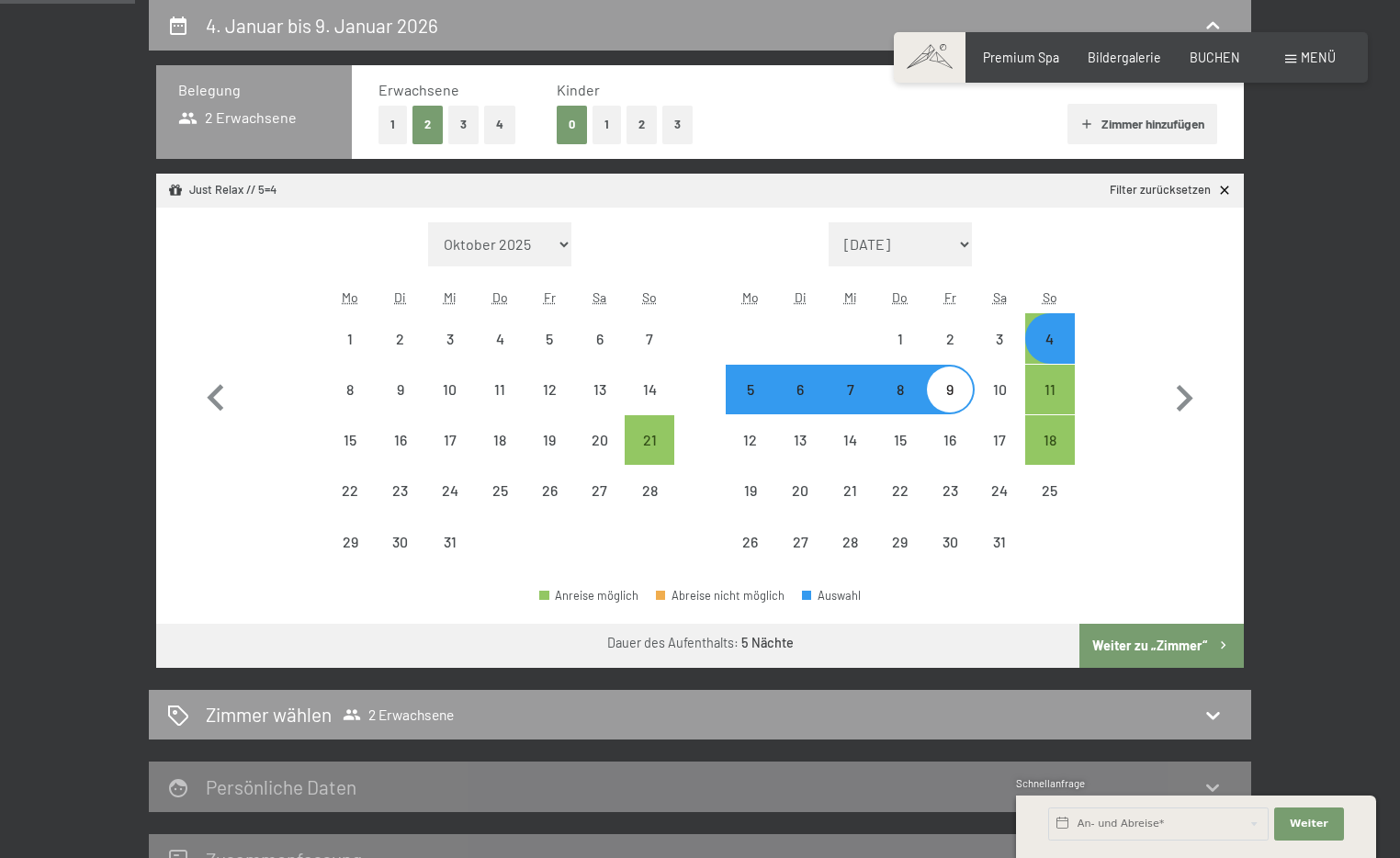
click at [1139, 640] on button "Weiter zu „Zimmer“" at bounding box center [1161, 646] width 164 height 44
select select "2025-12-01"
select select "2026-01-01"
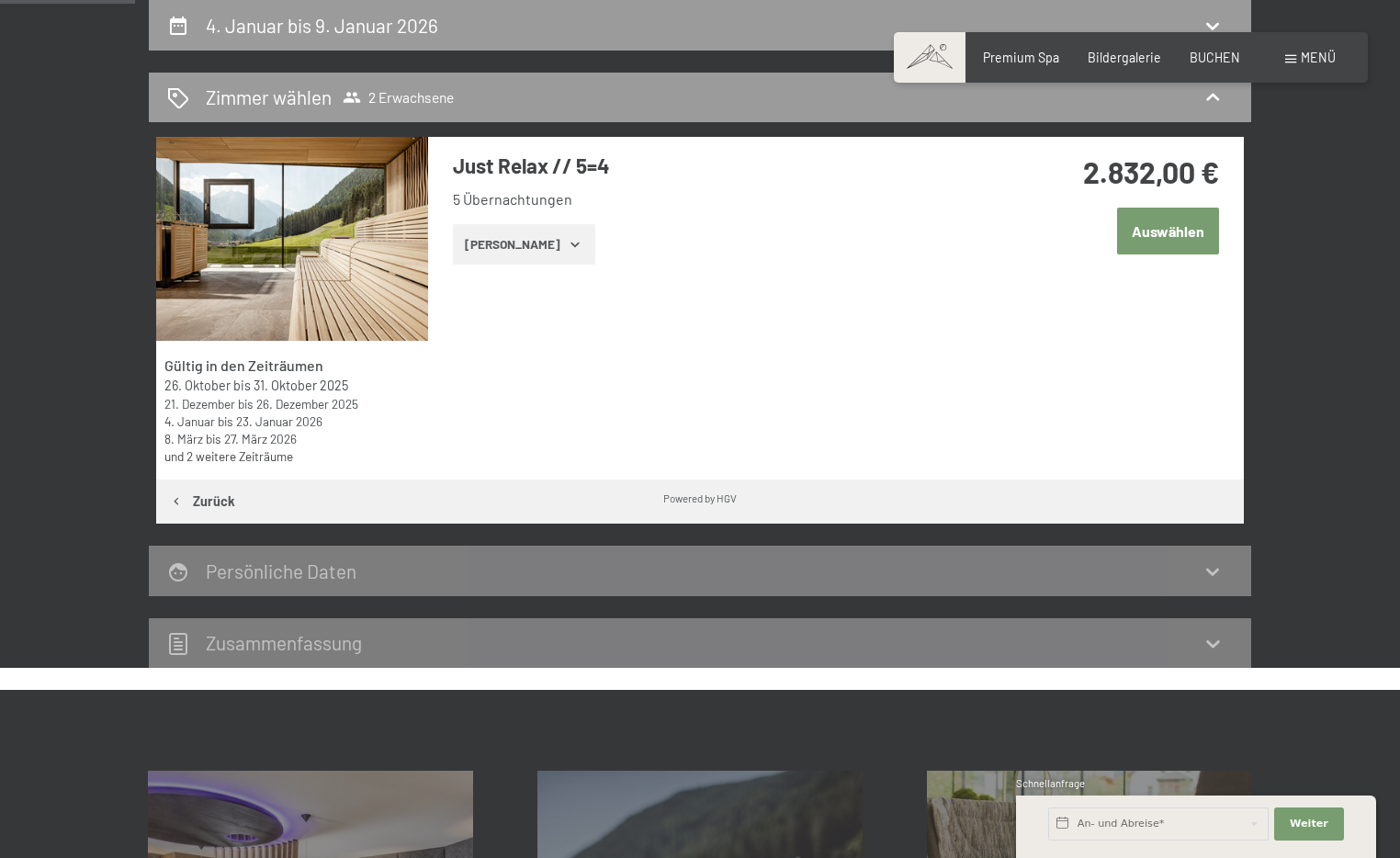
click at [520, 243] on button "Zeige Zimmer" at bounding box center [524, 244] width 142 height 41
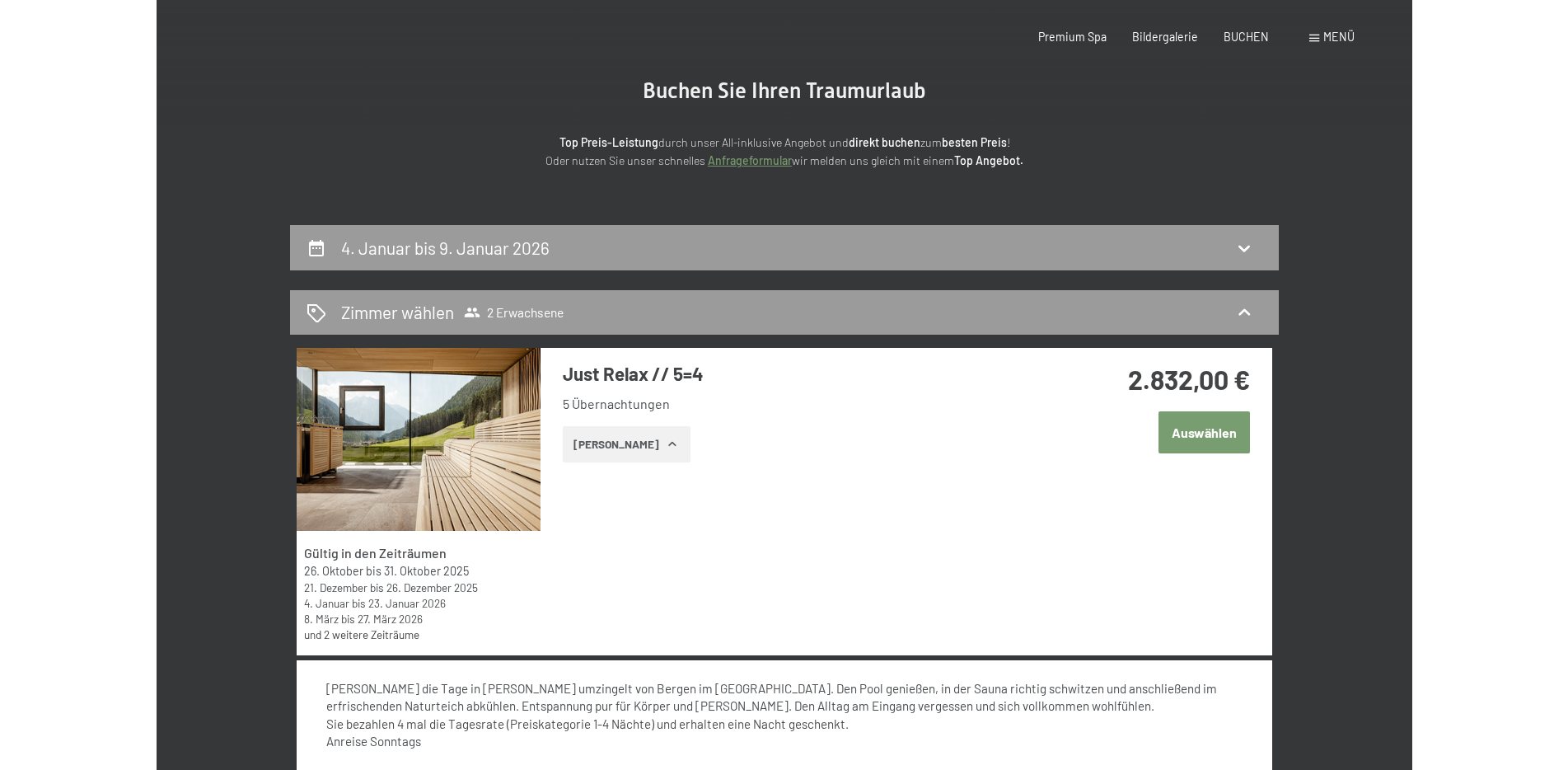
scroll to position [0, 0]
